Goal: Task Accomplishment & Management: Use online tool/utility

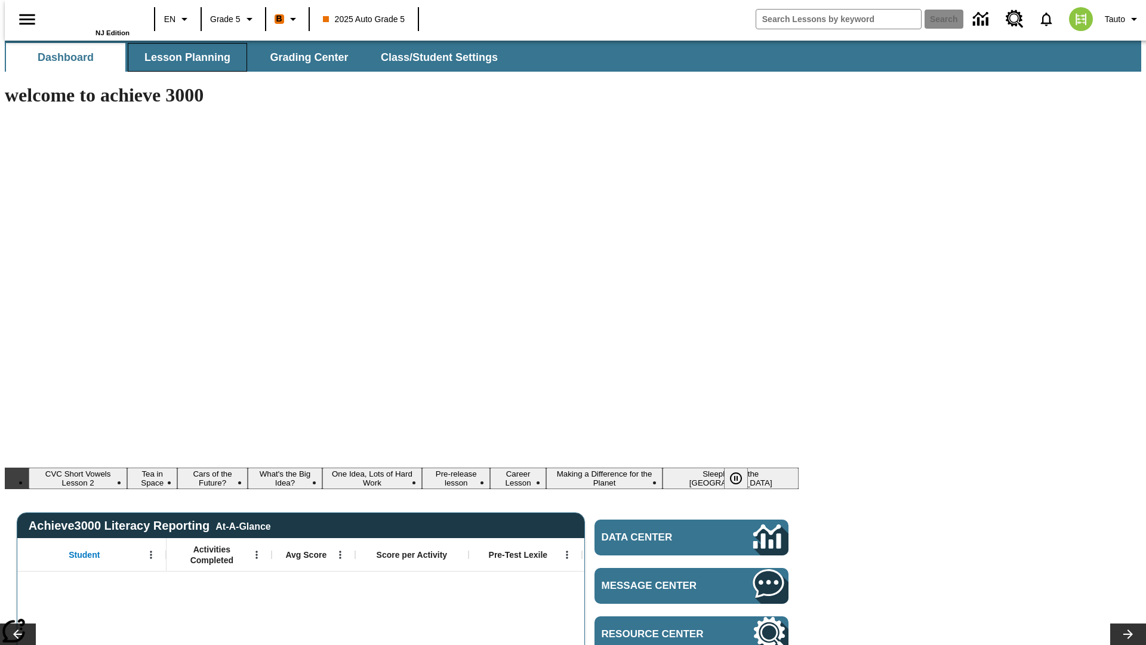
click at [183, 57] on span "Lesson Planning" at bounding box center [187, 58] width 86 height 14
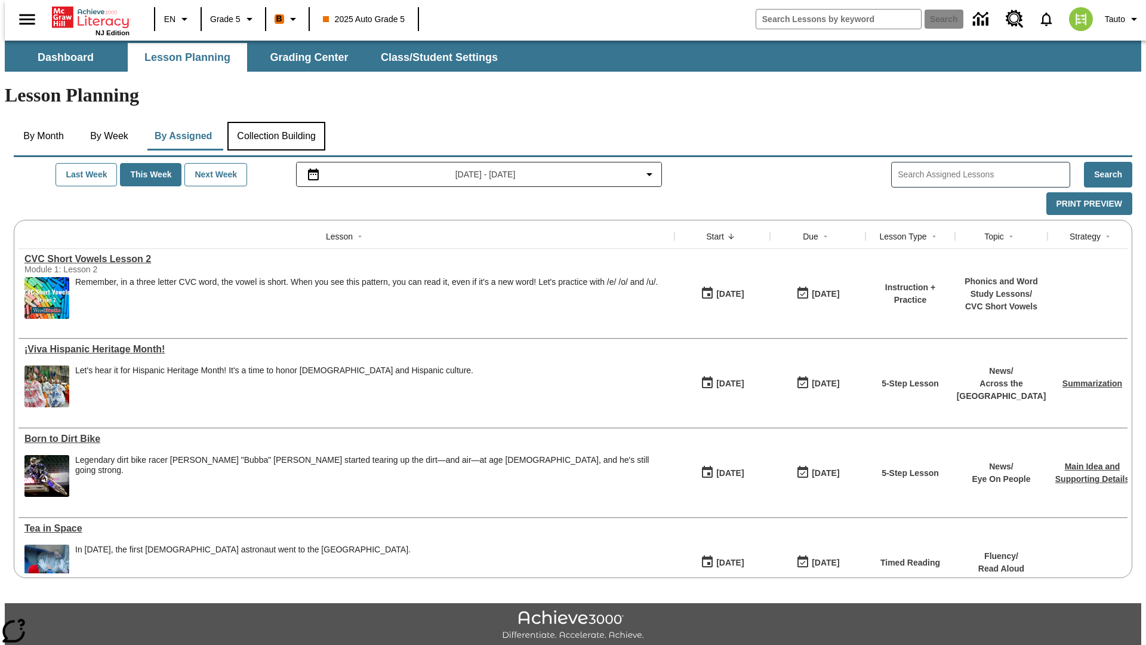
click at [275, 122] on button "Collection Building" at bounding box center [276, 136] width 98 height 29
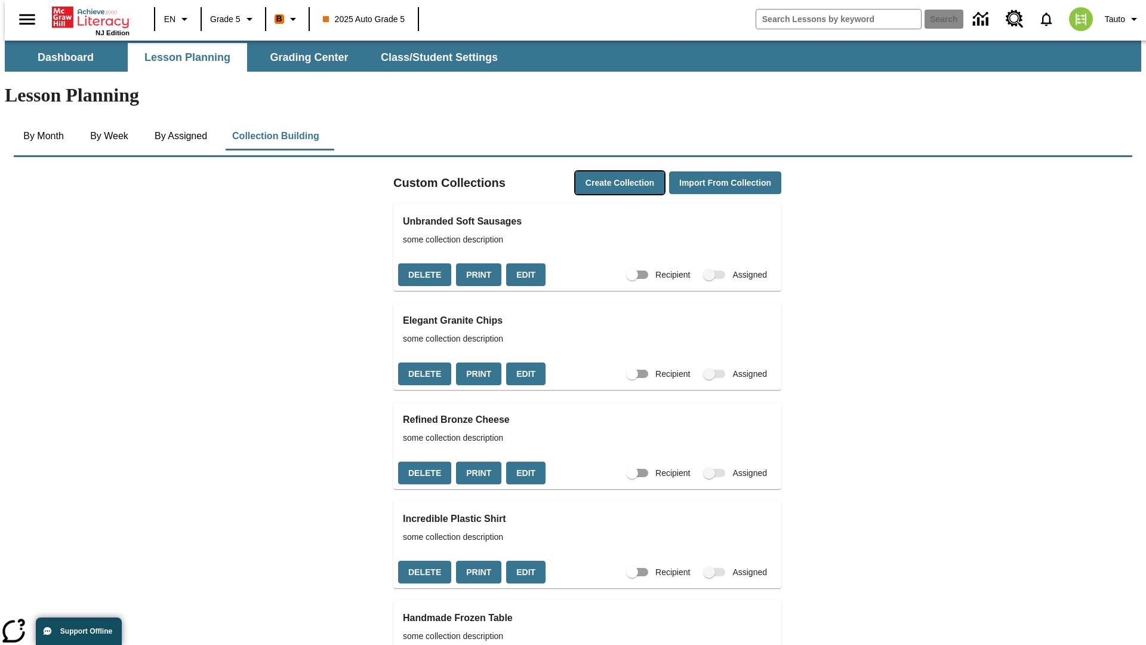
click at [599, 171] on button "Create Collection" at bounding box center [619, 182] width 89 height 23
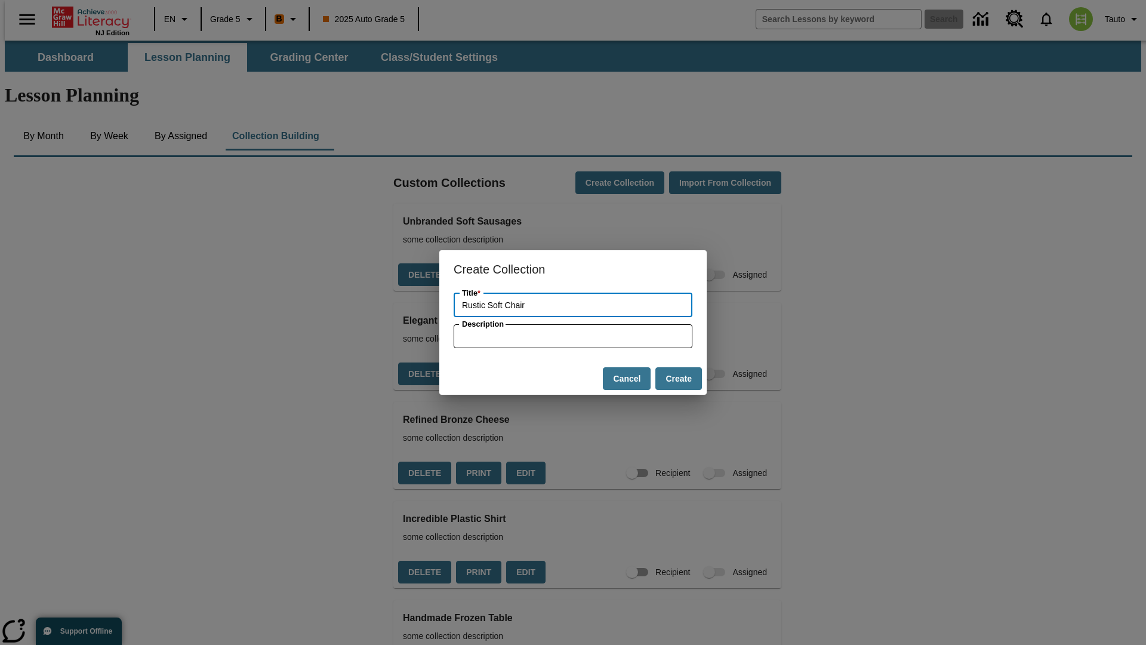
type input "Rustic Soft Chair"
type input "some collection description"
click at [678, 378] on button "Create" at bounding box center [678, 378] width 47 height 23
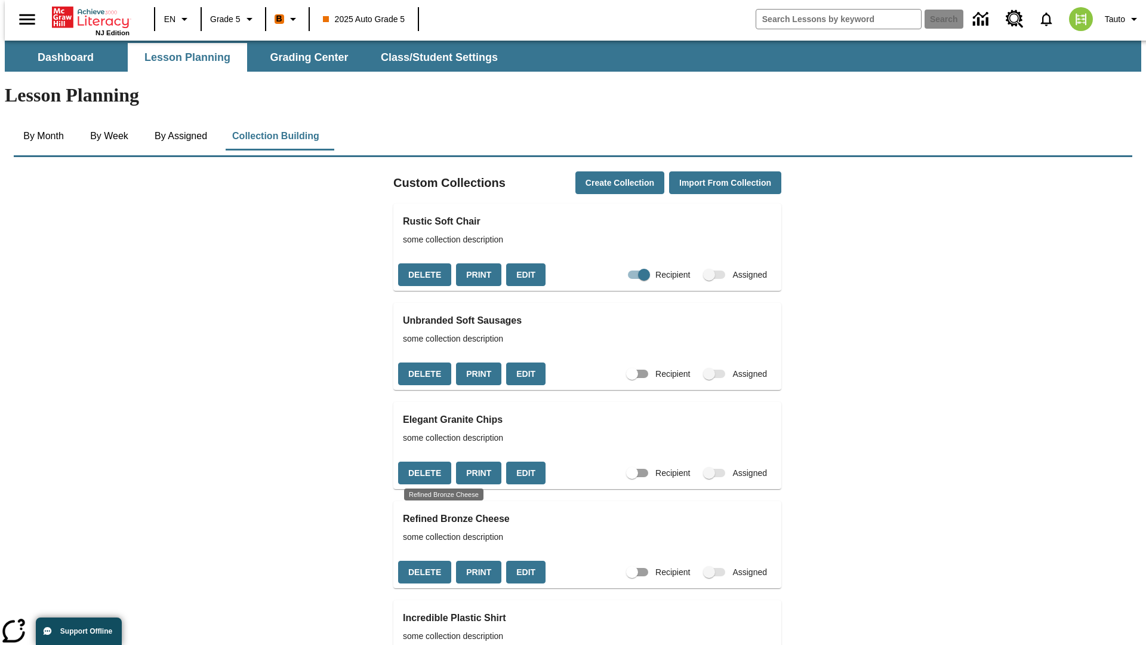
click at [623, 263] on input "Recipient" at bounding box center [644, 274] width 68 height 23
checkbox input "false"
click at [423, 263] on button "Delete" at bounding box center [424, 274] width 53 height 23
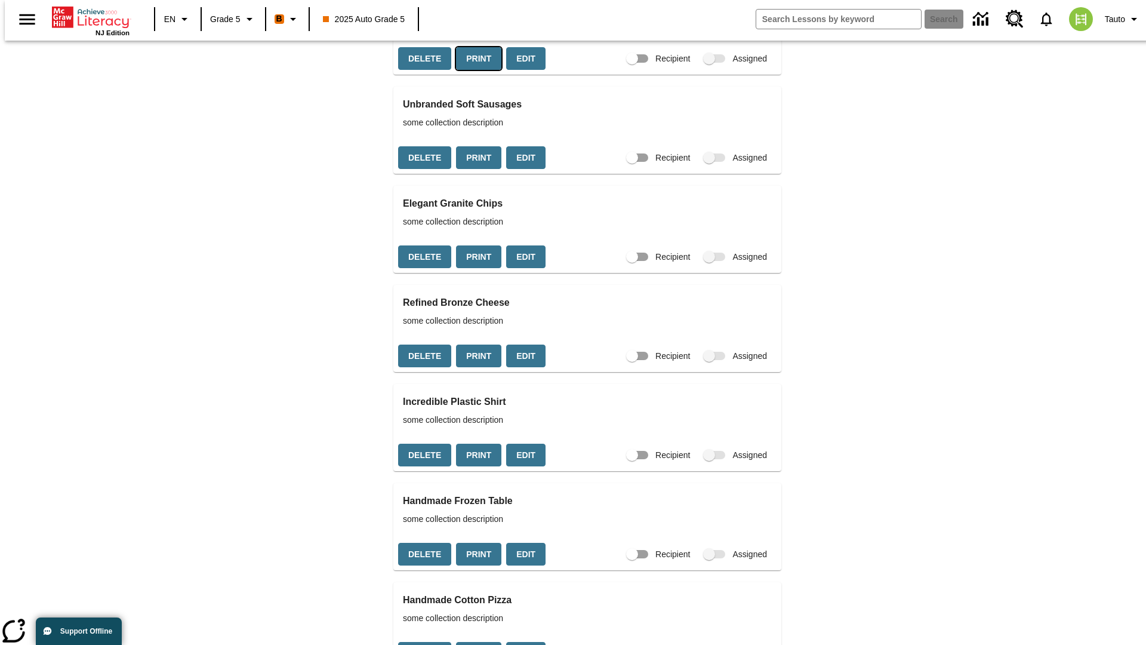
click at [475, 70] on button "Print" at bounding box center [478, 58] width 45 height 23
